Goal: Transaction & Acquisition: Purchase product/service

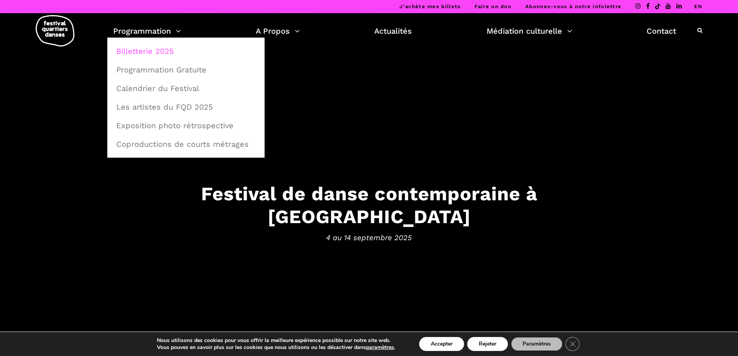
click at [158, 53] on link "Billetterie 2025" at bounding box center [186, 51] width 149 height 18
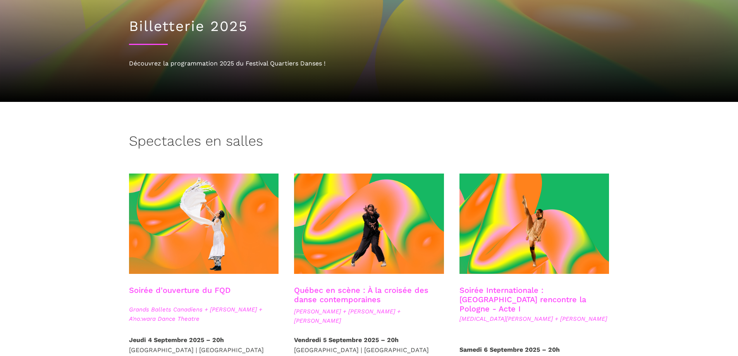
scroll to position [116, 0]
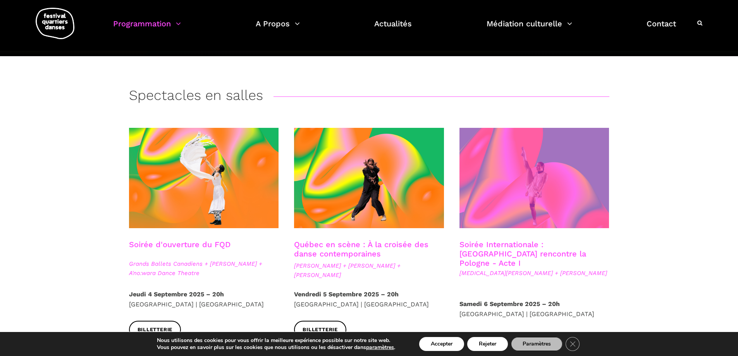
click at [535, 184] on span at bounding box center [534, 178] width 150 height 100
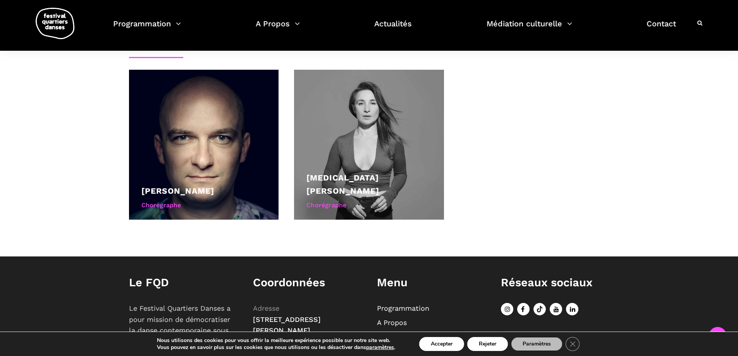
scroll to position [376, 0]
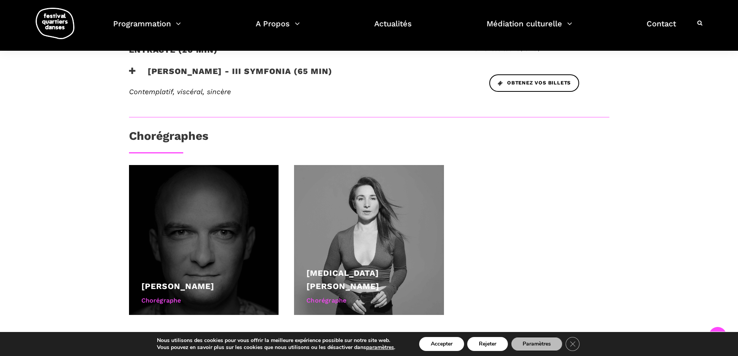
click at [186, 199] on div at bounding box center [204, 240] width 150 height 150
click at [217, 203] on div at bounding box center [204, 240] width 150 height 150
click at [198, 238] on div at bounding box center [204, 240] width 150 height 150
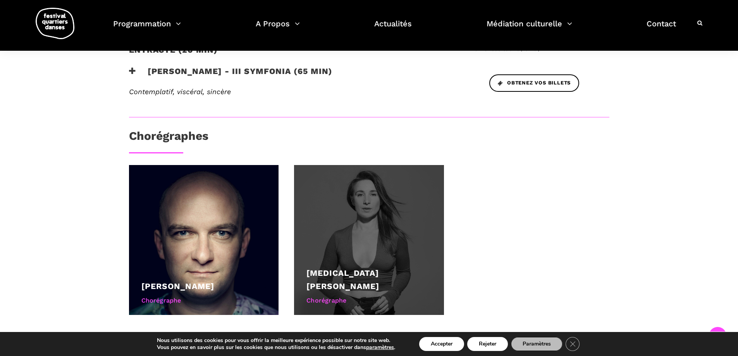
click at [389, 215] on div at bounding box center [369, 240] width 150 height 150
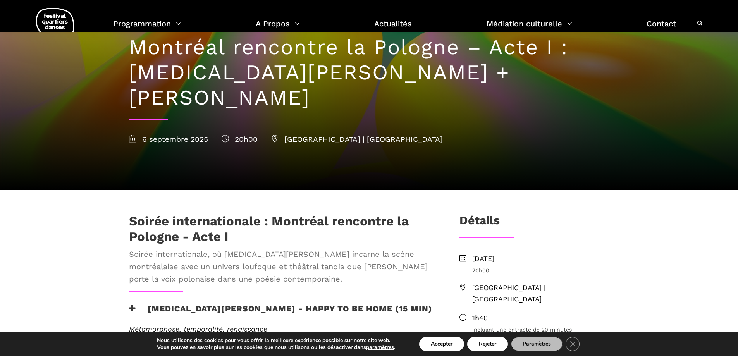
scroll to position [0, 0]
